Goal: Information Seeking & Learning: Learn about a topic

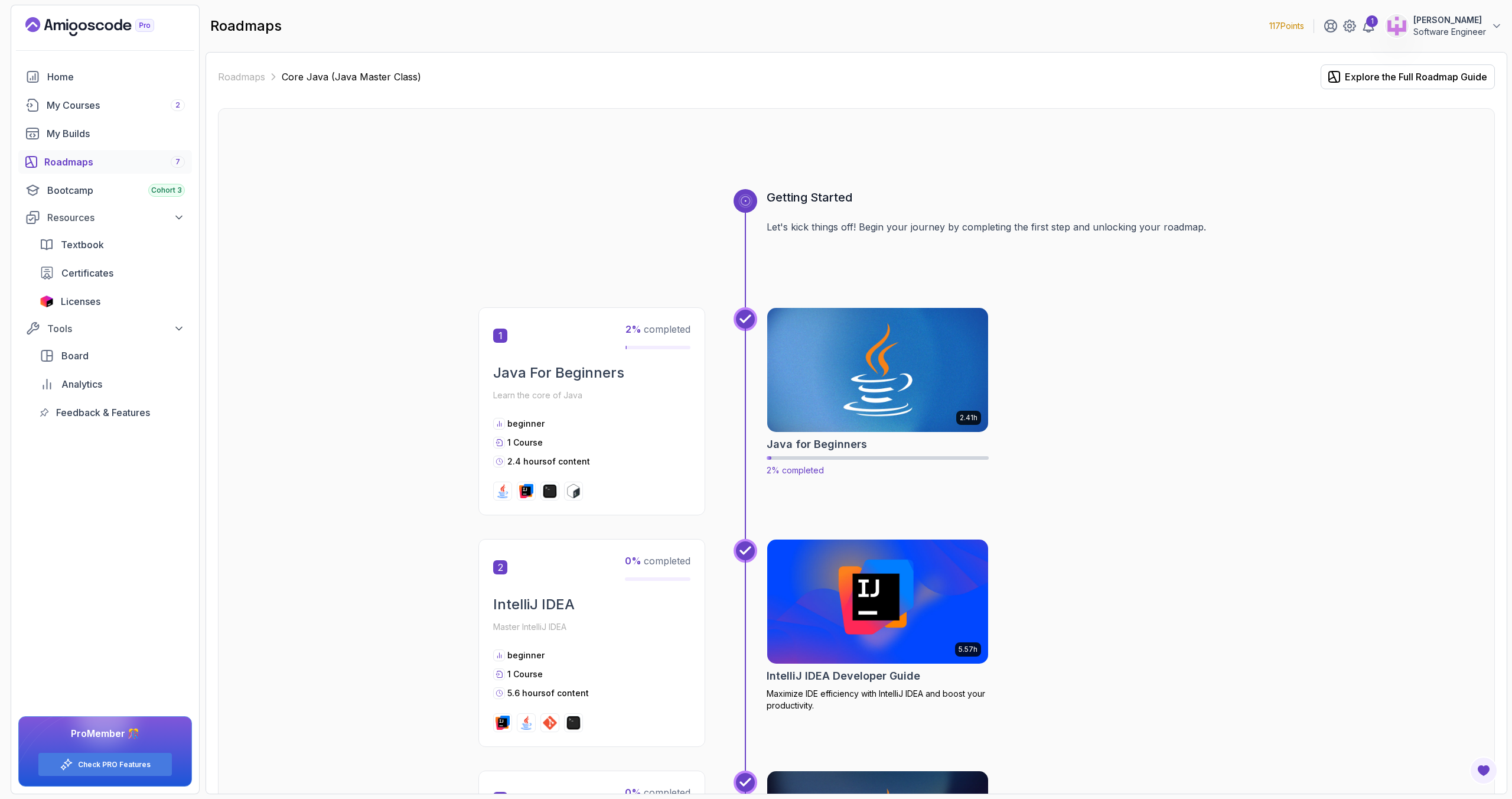
click at [857, 392] on img at bounding box center [877, 370] width 232 height 130
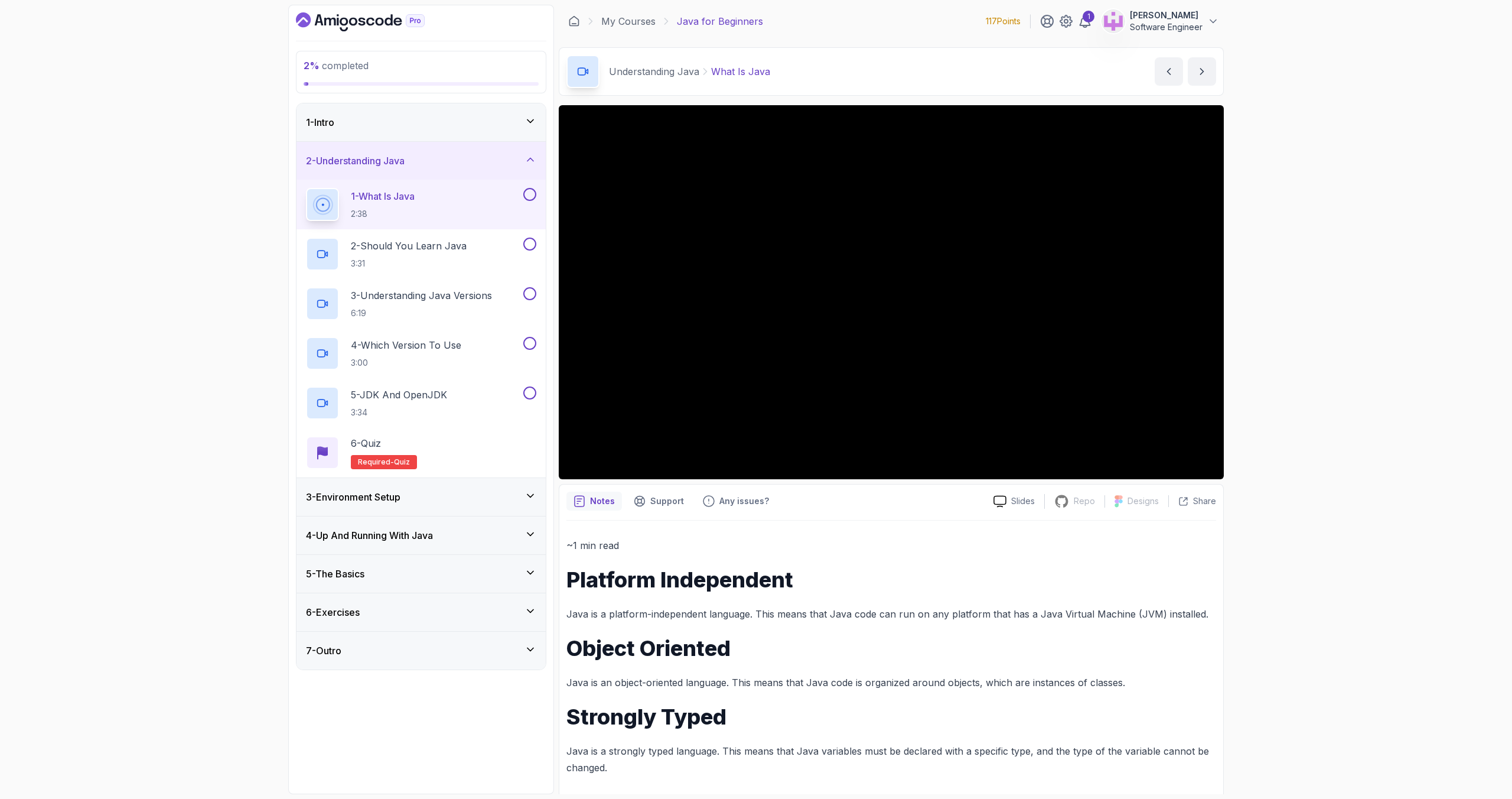
click at [416, 134] on div "1 - Intro" at bounding box center [421, 122] width 249 height 38
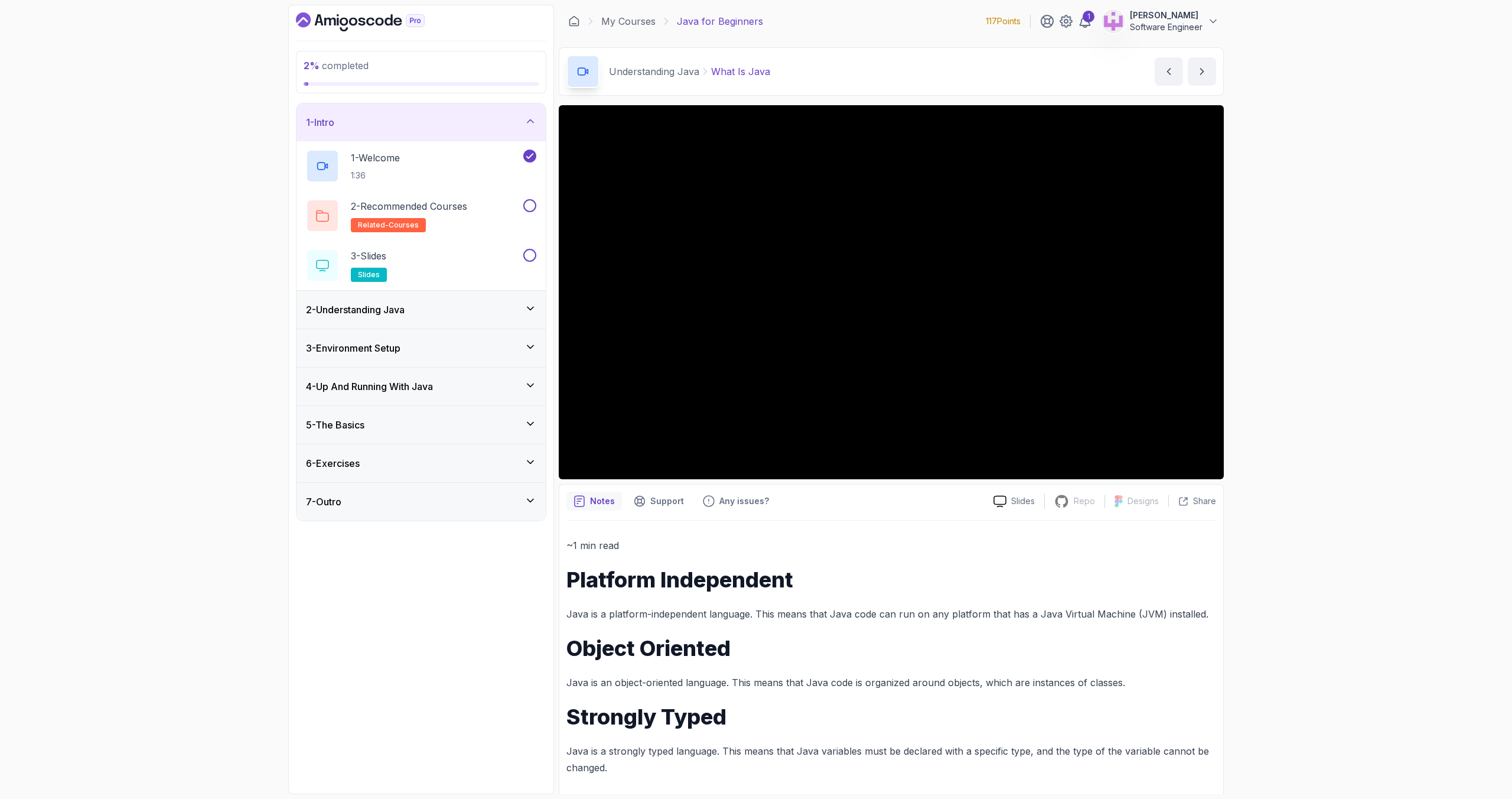
click at [460, 309] on div "2 - Understanding Java" at bounding box center [421, 309] width 231 height 14
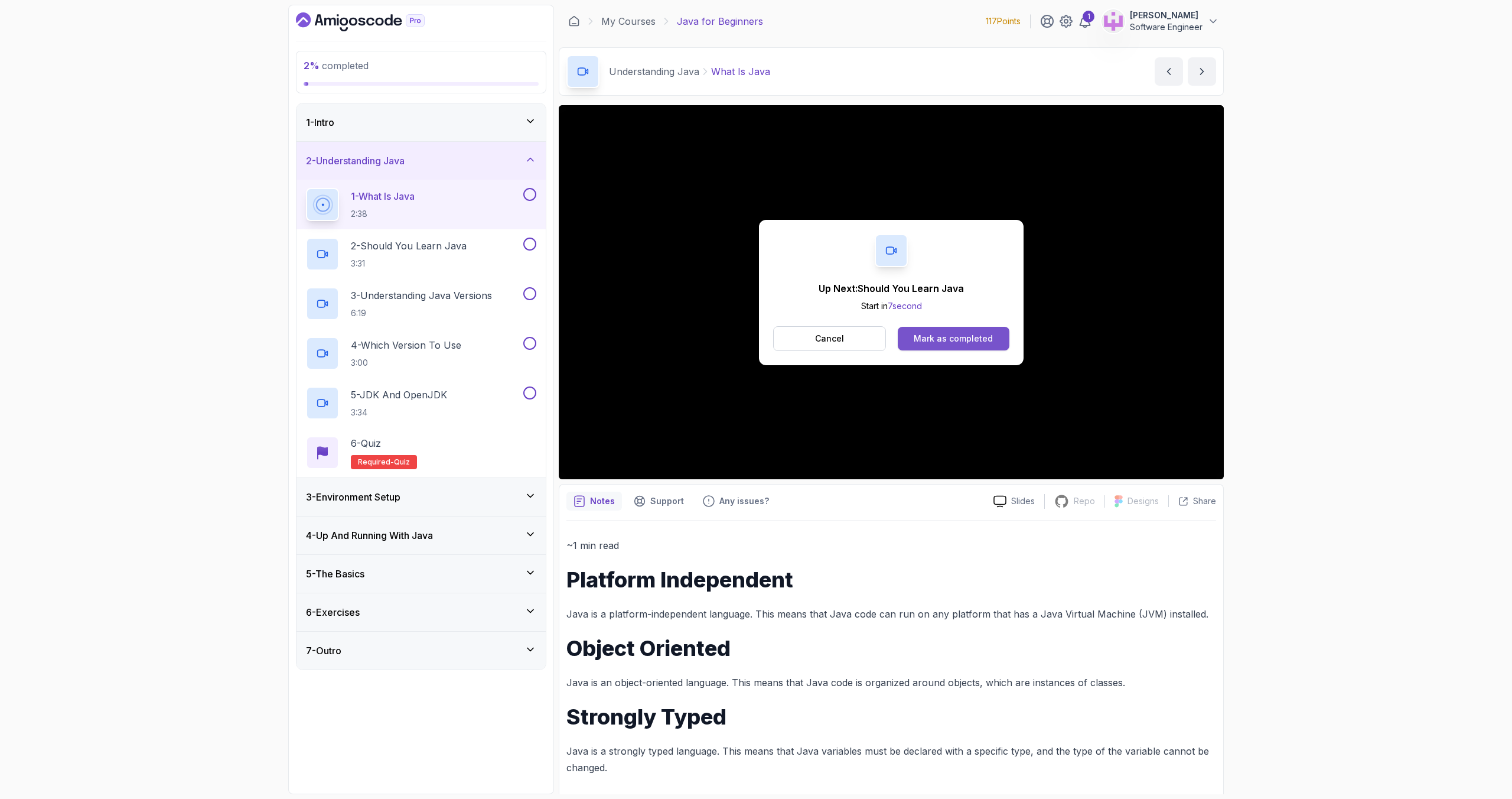
click at [951, 333] on div "Mark as completed" at bounding box center [953, 338] width 79 height 12
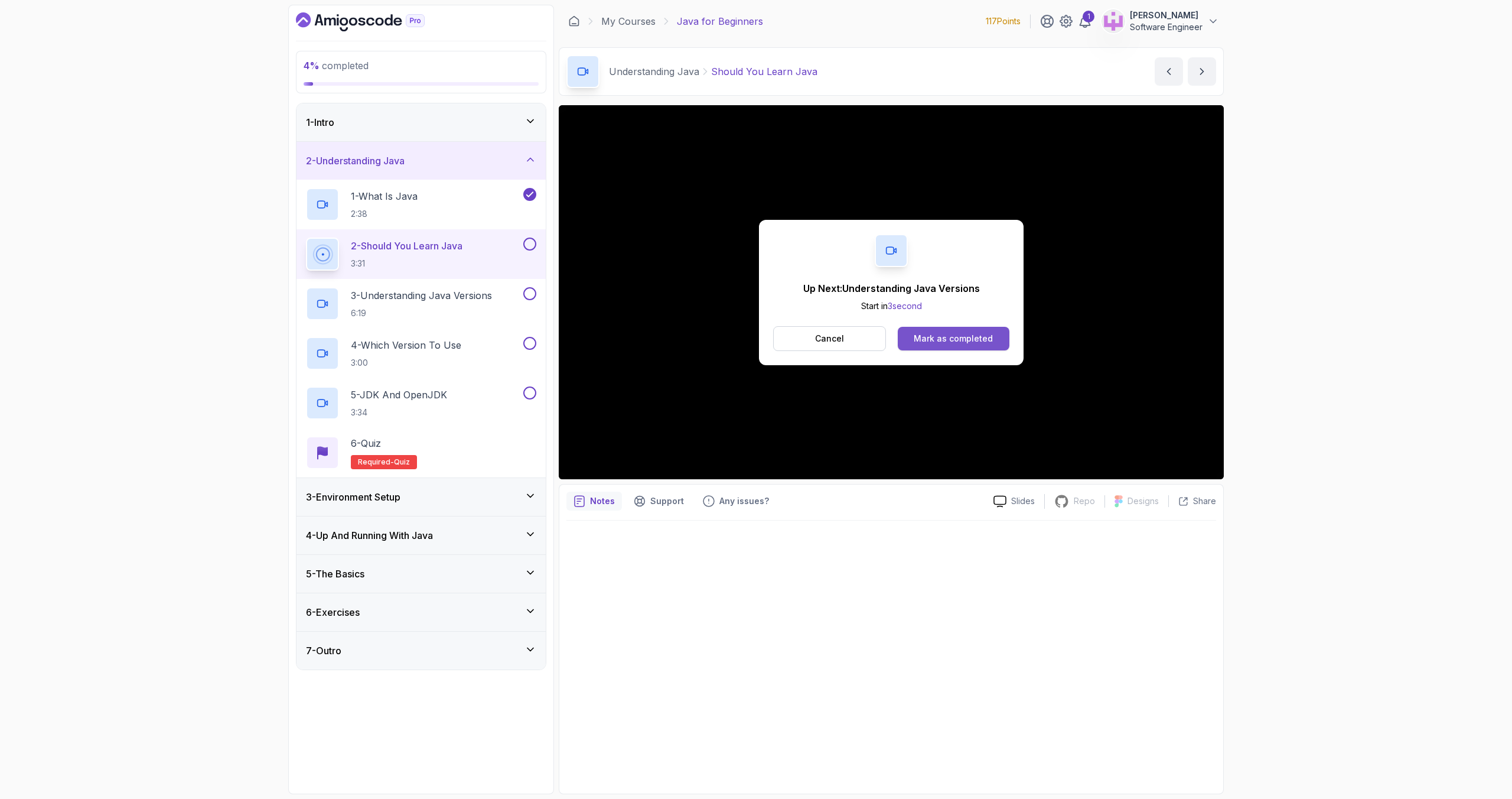
click at [954, 336] on div "Mark as completed" at bounding box center [953, 338] width 79 height 12
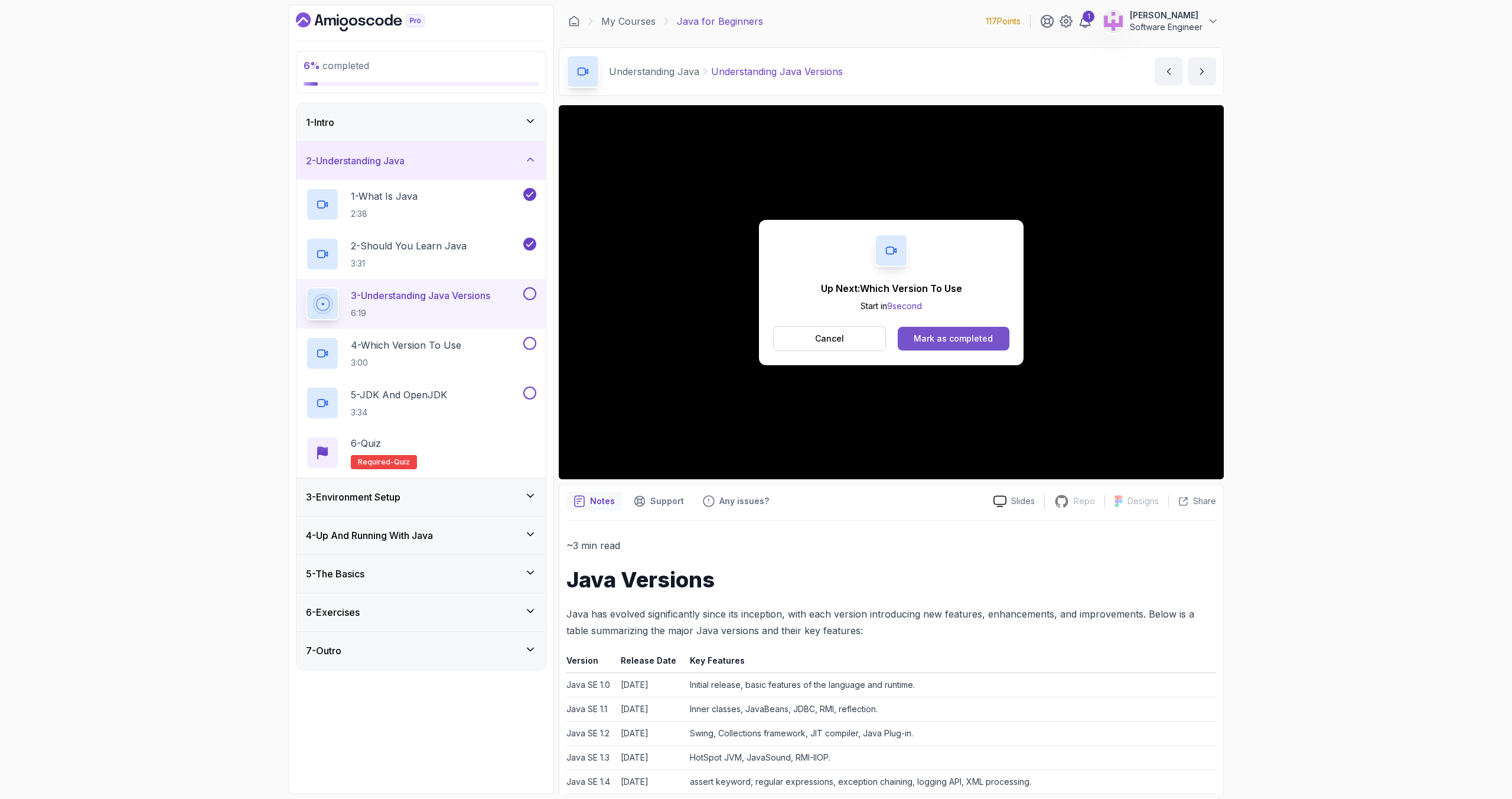
click at [918, 339] on div "Mark as completed" at bounding box center [953, 338] width 79 height 12
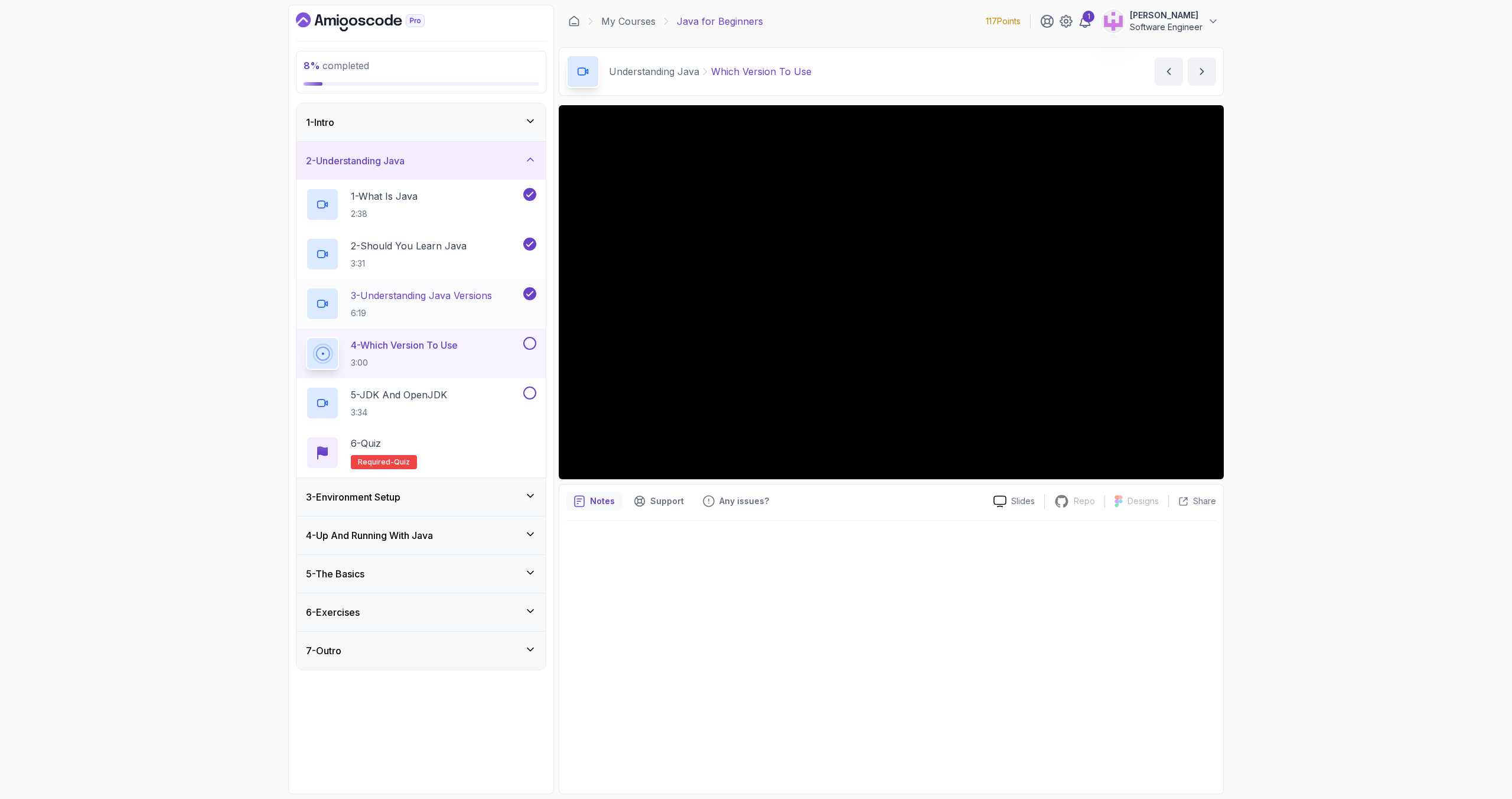
click at [444, 302] on h2 "3 - Understanding Java Versions 6:19" at bounding box center [421, 304] width 141 height 30
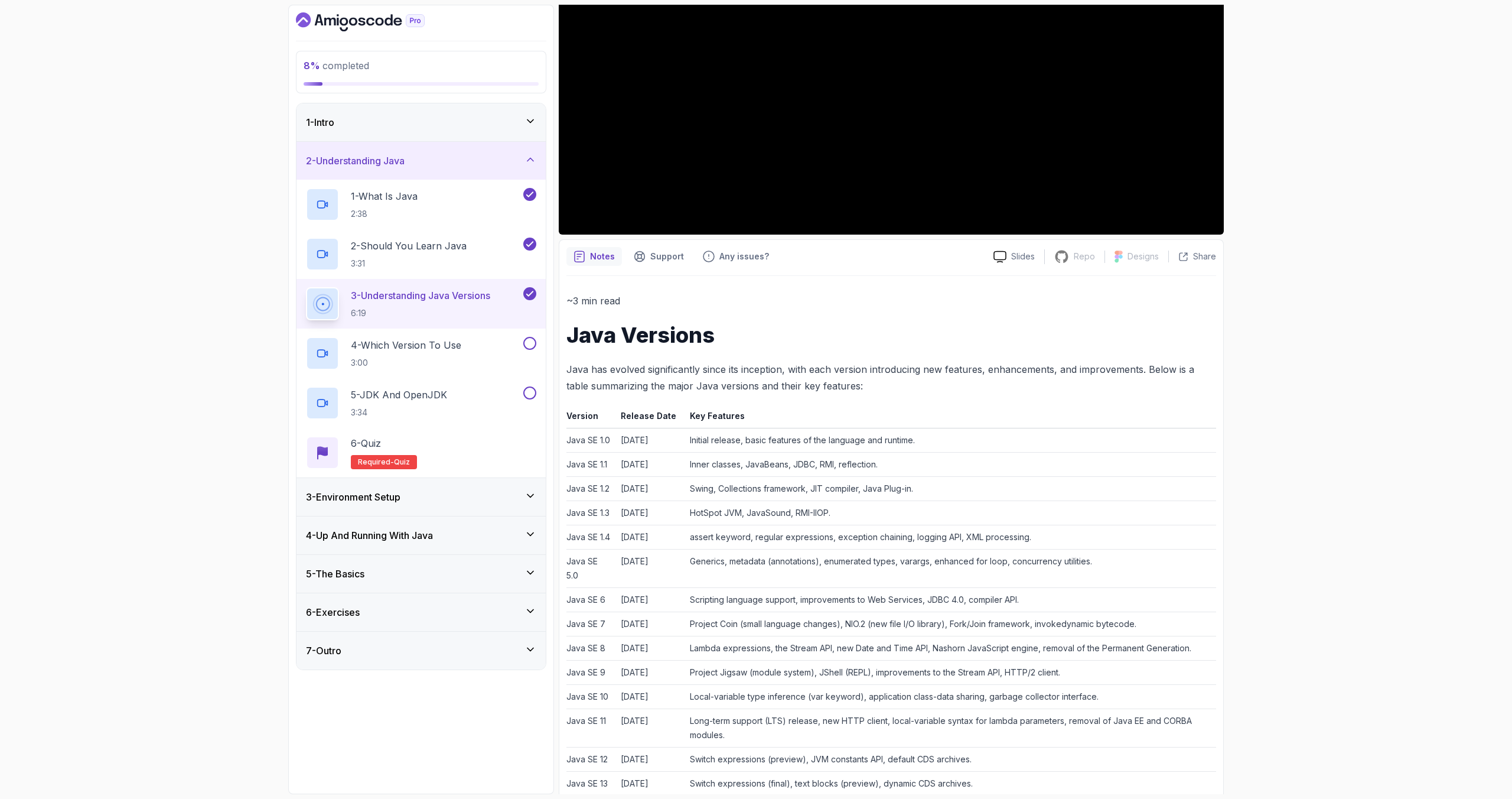
scroll to position [247, 0]
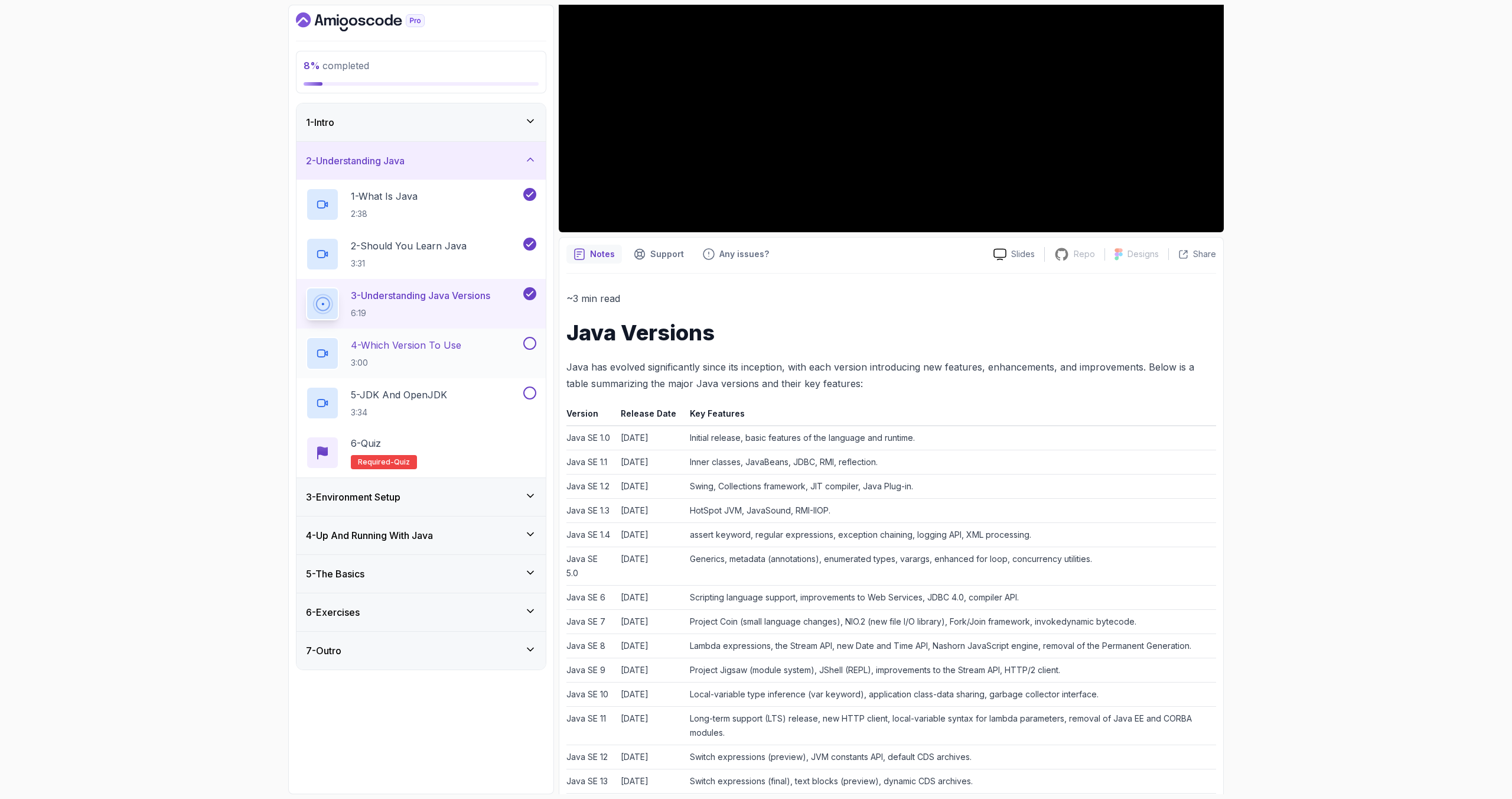
click at [396, 347] on p "4 - Which Version To Use" at bounding box center [405, 345] width 111 height 14
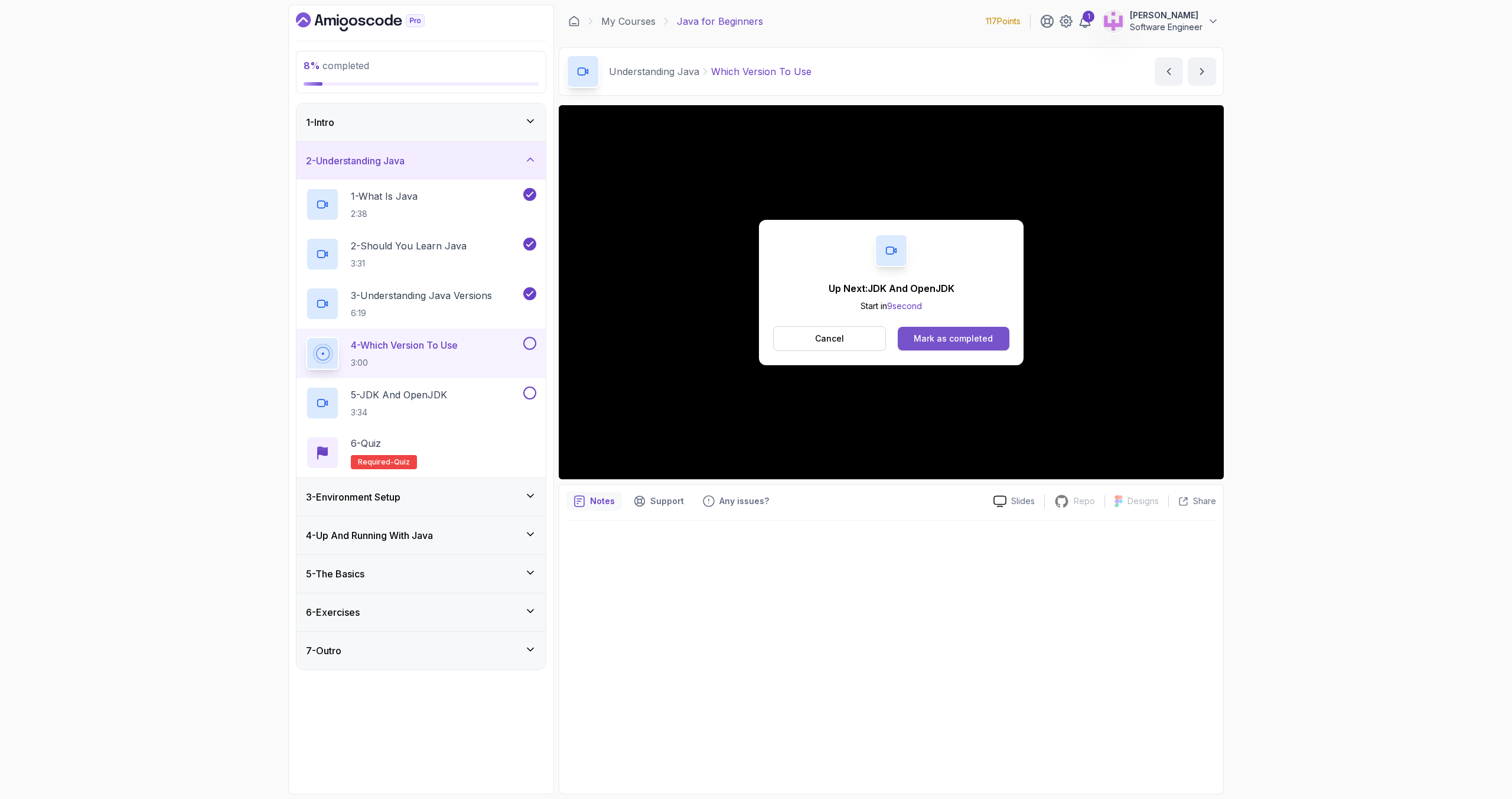
click at [965, 345] on button "Mark as completed" at bounding box center [953, 338] width 111 height 24
